Goal: Task Accomplishment & Management: Complete application form

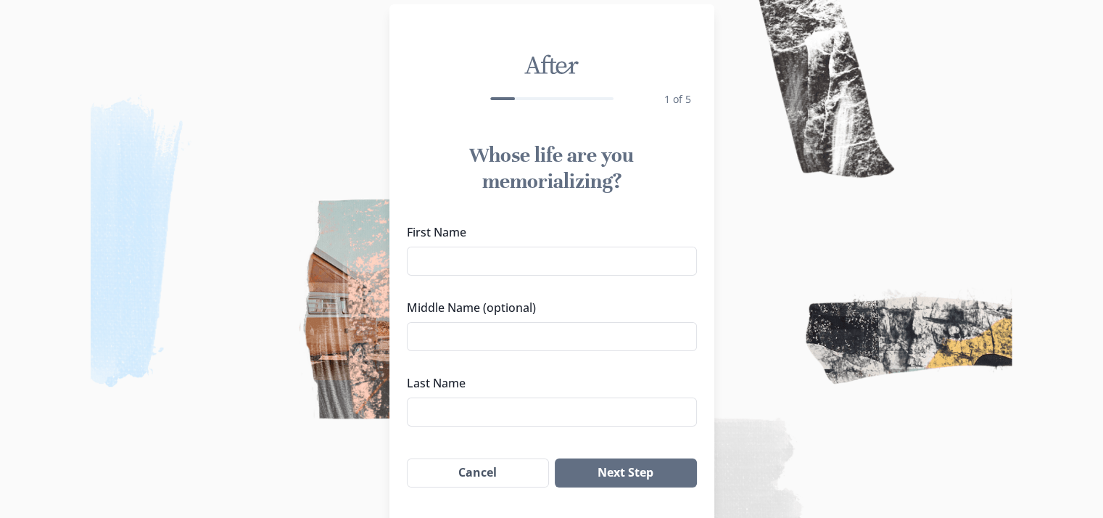
scroll to position [25, 0]
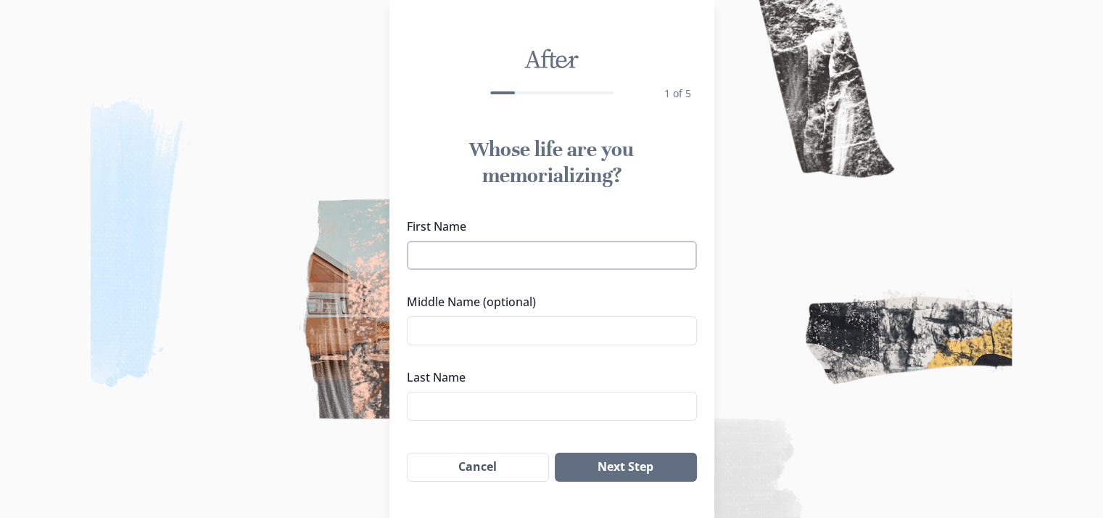
click at [635, 250] on input "First Name" at bounding box center [552, 255] width 290 height 29
type input "Tholina"
click at [534, 340] on input "Middle Name (optional)" at bounding box center [552, 330] width 290 height 29
type input "[PERSON_NAME]"
click at [500, 396] on input "Last Name" at bounding box center [552, 406] width 290 height 29
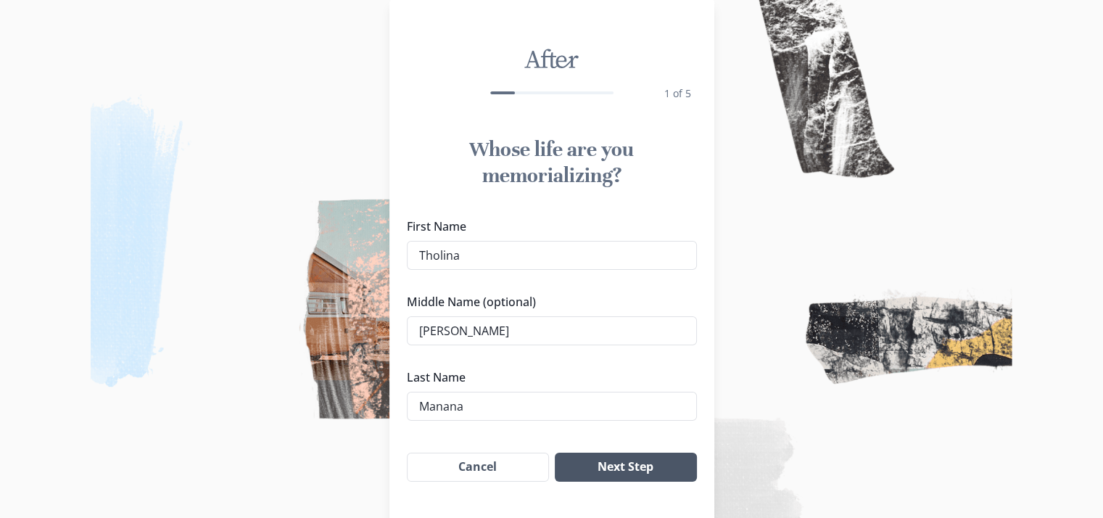
type input "Manana"
click at [597, 462] on button "Next Step" at bounding box center [625, 467] width 141 height 29
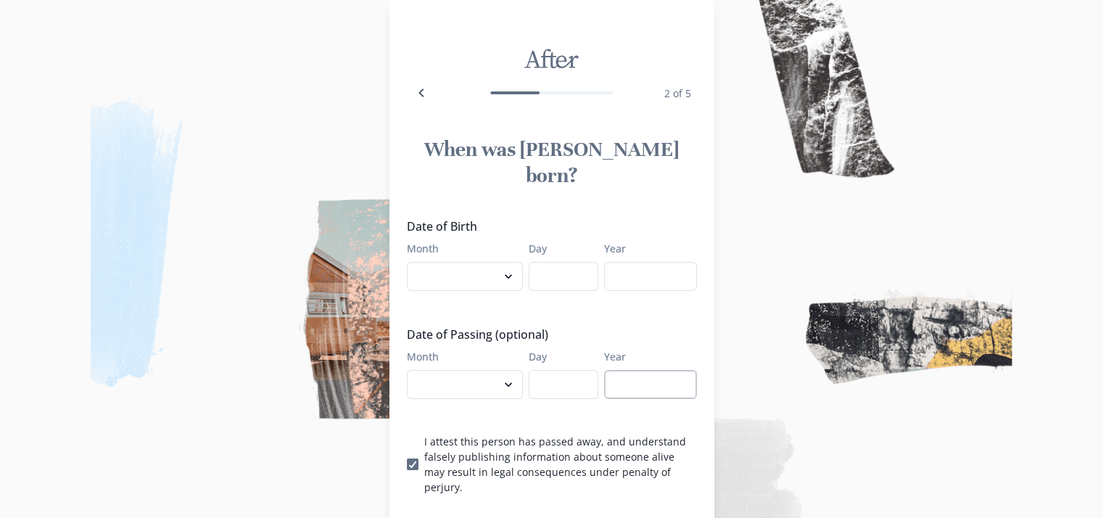
click at [644, 370] on input "Year" at bounding box center [650, 384] width 93 height 29
type input "2025"
click at [657, 262] on input "Year" at bounding box center [650, 276] width 93 height 29
type input "1935"
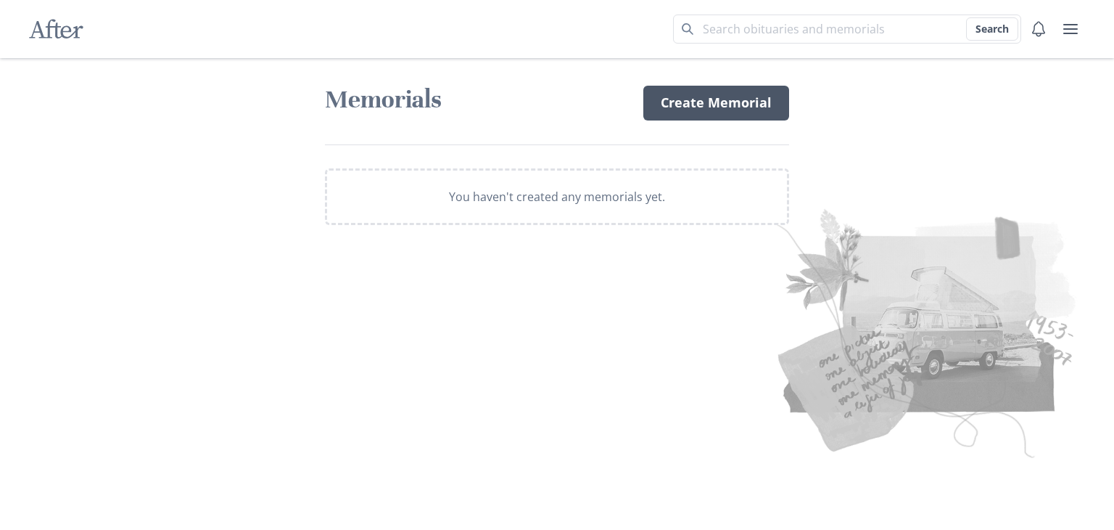
click at [695, 105] on link "Create Memorial" at bounding box center [716, 103] width 146 height 35
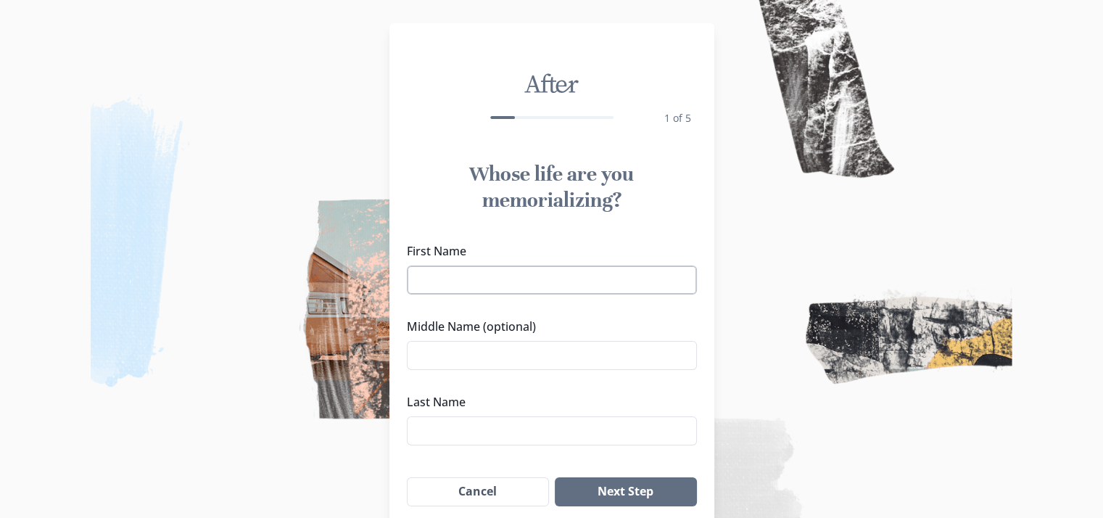
click at [593, 271] on input "First Name" at bounding box center [552, 280] width 290 height 29
type input "Tholina"
click at [538, 361] on input "Middle Name (optional)" at bounding box center [552, 355] width 290 height 29
type input "[PERSON_NAME]"
click at [505, 437] on input "Last Name" at bounding box center [552, 430] width 290 height 29
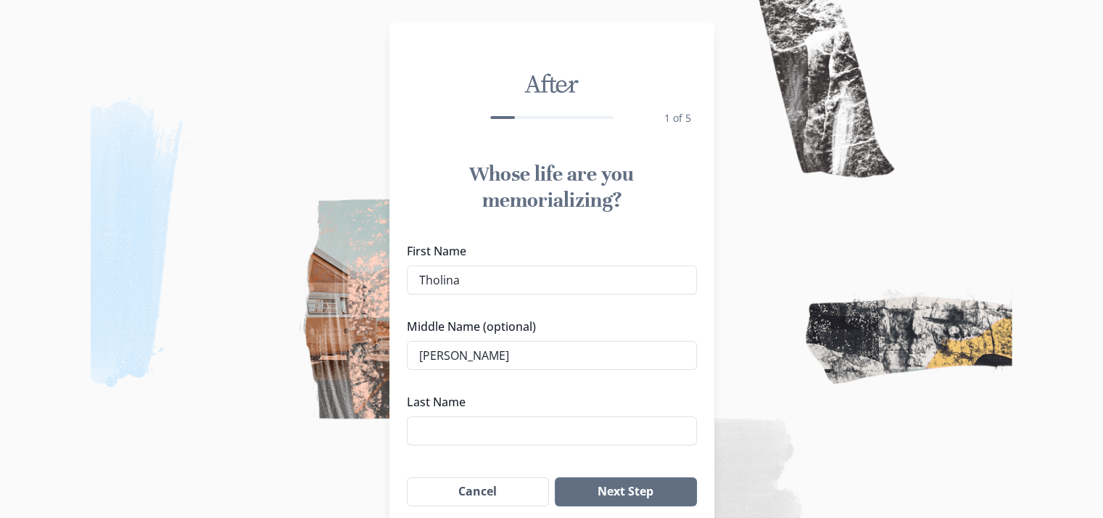
type input "m"
type input "Manana"
click at [641, 490] on button "Next Step" at bounding box center [625, 491] width 141 height 29
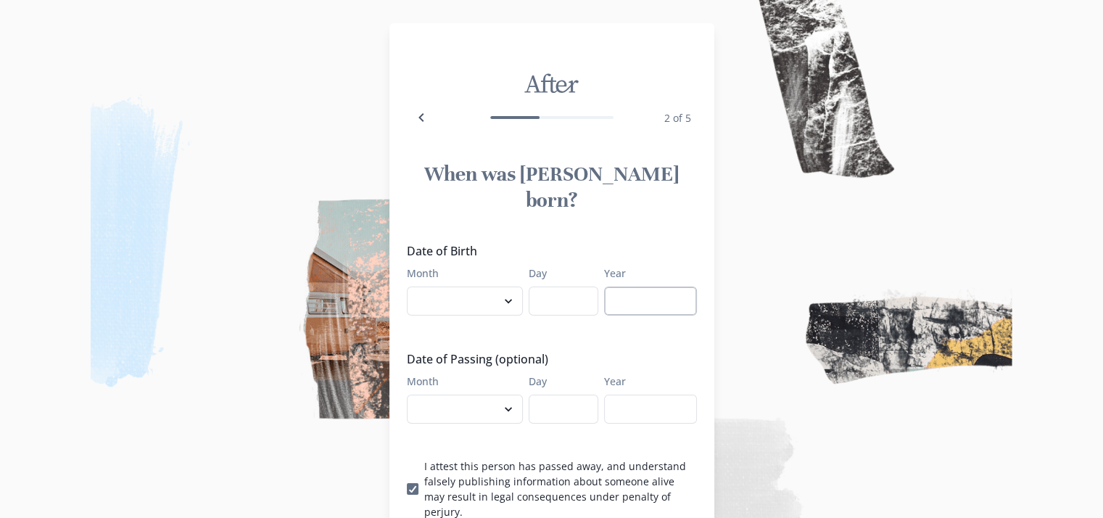
click at [645, 287] on input "Year" at bounding box center [650, 301] width 93 height 29
type input "1935"
click at [643, 395] on input "Year" at bounding box center [650, 409] width 93 height 29
click at [476, 458] on p "I attest this person has passed away, and understand falsely publishing informa…" at bounding box center [560, 488] width 273 height 61
type input "2025"
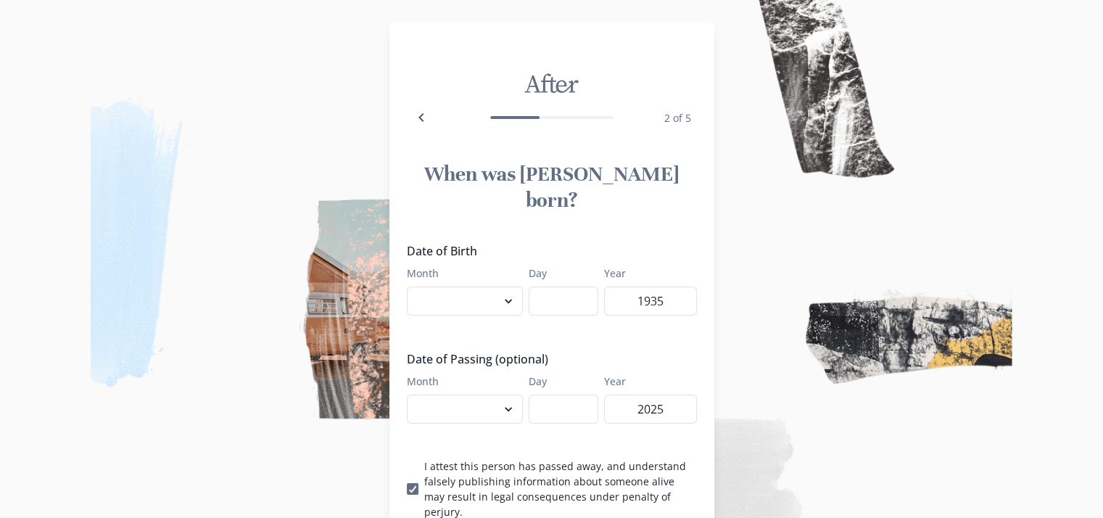
click at [407, 488] on input "I attest this person has passed away, and understand falsely publishing informa…" at bounding box center [406, 488] width 1 height 1
checkbox input "false"
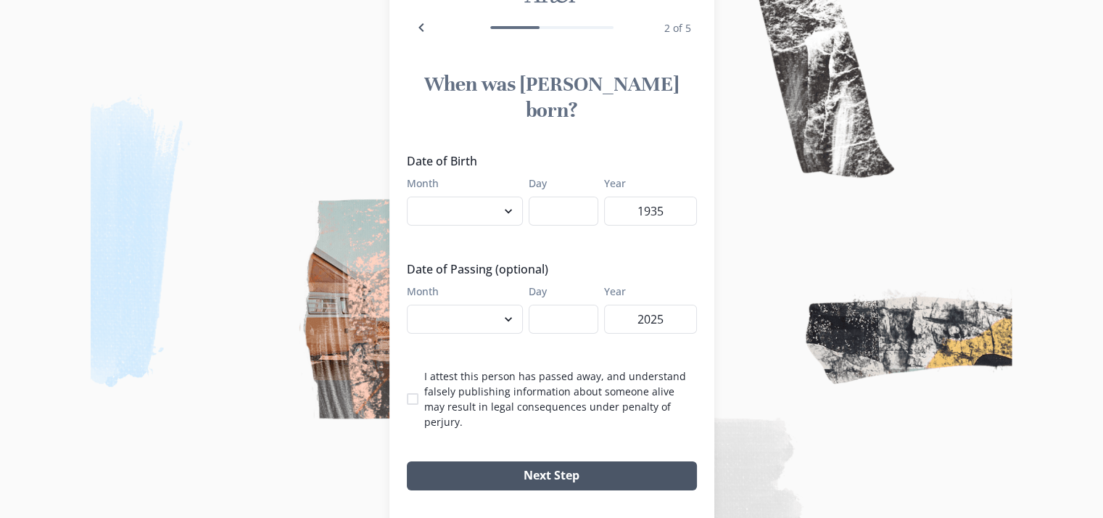
click at [696, 461] on button "Next Step" at bounding box center [552, 475] width 290 height 29
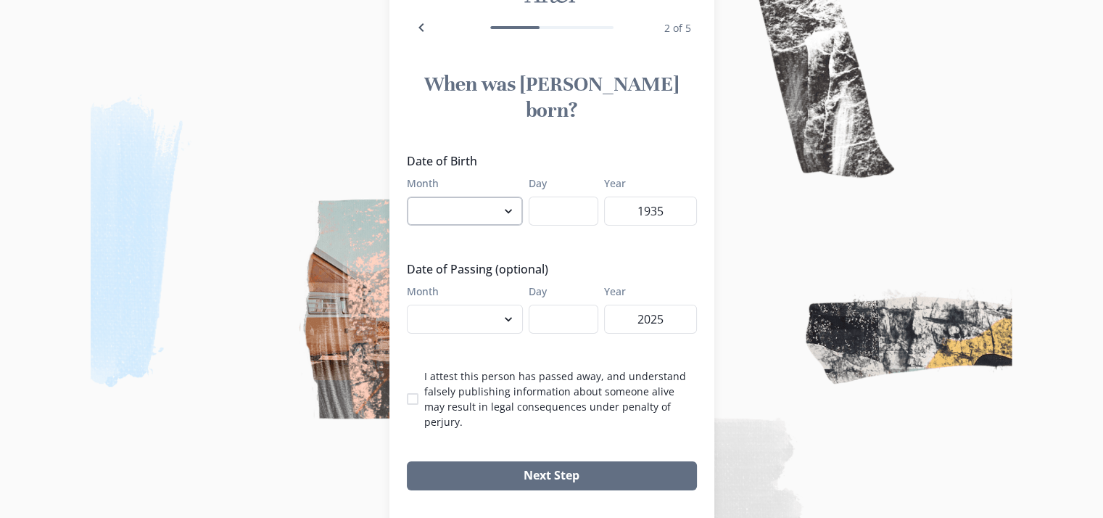
click at [483, 197] on select "January February March April May June July August September October November De…" at bounding box center [465, 211] width 116 height 29
click at [611, 213] on div "Date of Birth Month January February March April May June July August September…" at bounding box center [552, 290] width 290 height 277
